Goal: Navigation & Orientation: Find specific page/section

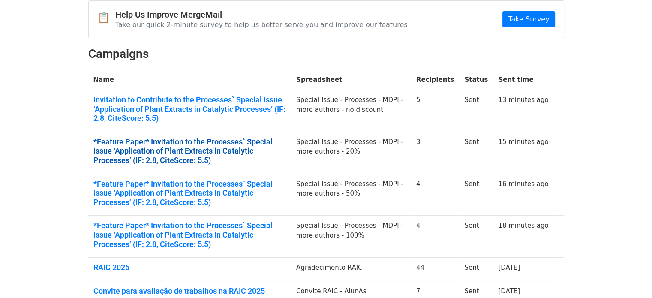
click at [124, 160] on link "*Feature Paper* Invitation to the Processes` Special Issue ‘Application of Plan…" at bounding box center [189, 151] width 193 height 28
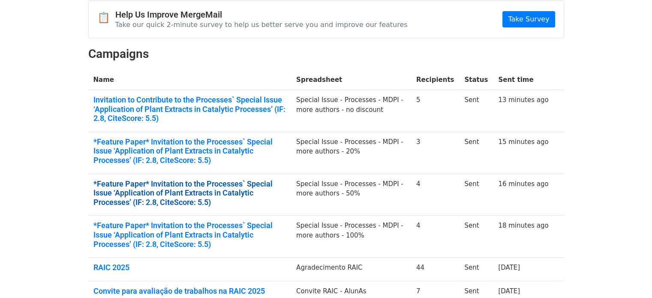
click at [100, 181] on link "*Feature Paper* Invitation to the Processes` Special Issue ‘Application of Plan…" at bounding box center [189, 193] width 193 height 28
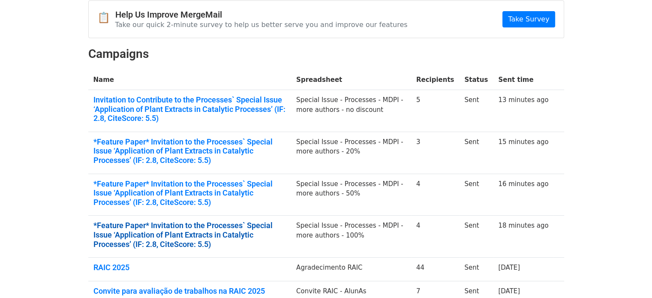
click at [115, 226] on link "*Feature Paper* Invitation to the Processes` Special Issue ‘Application of Plan…" at bounding box center [189, 235] width 193 height 28
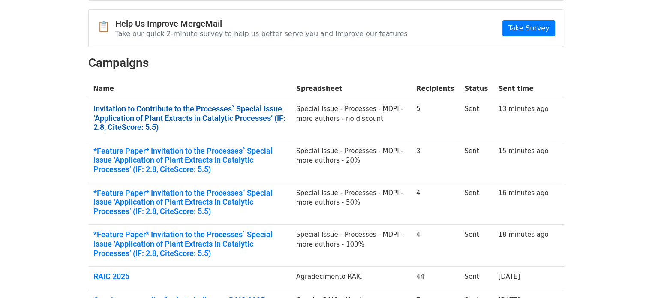
scroll to position [86, 0]
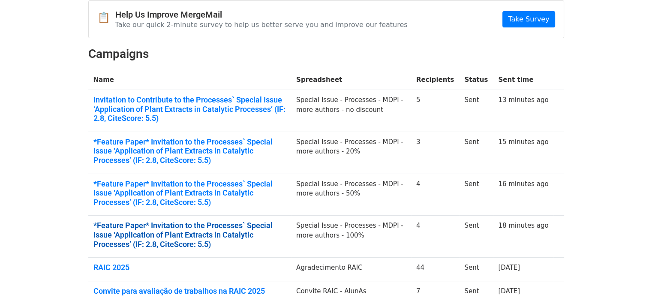
click at [136, 234] on link "*Feature Paper* Invitation to the Processes` Special Issue ‘Application of Plan…" at bounding box center [189, 235] width 193 height 28
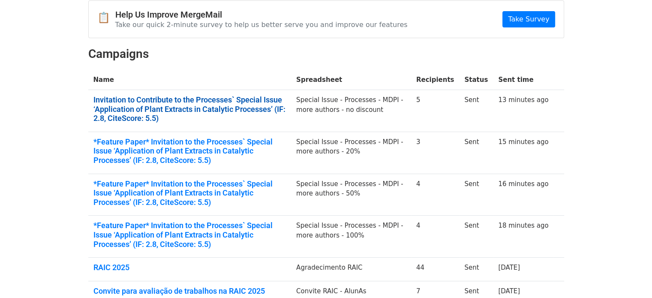
click at [110, 121] on link "Invitation to Contribute to the Processes` Special Issue ‘Application of Plant …" at bounding box center [189, 109] width 193 height 28
